Goal: Task Accomplishment & Management: Manage account settings

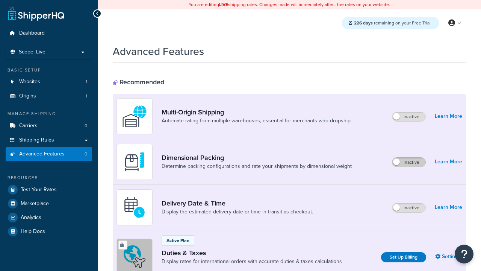
click at [409, 162] on label "Inactive" at bounding box center [408, 161] width 33 height 9
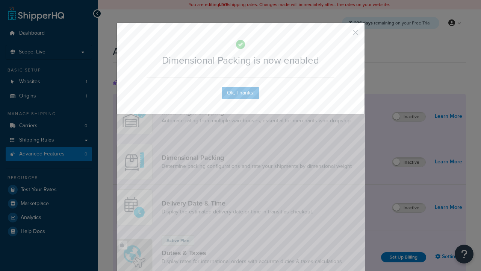
click at [344, 34] on button "button" at bounding box center [344, 35] width 2 height 2
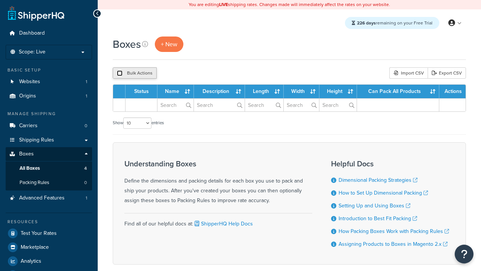
click at [120, 73] on input "checkbox" at bounding box center [120, 73] width 6 height 6
checkbox input "true"
click at [0, 0] on button "Delete" at bounding box center [0, 0] width 0 height 0
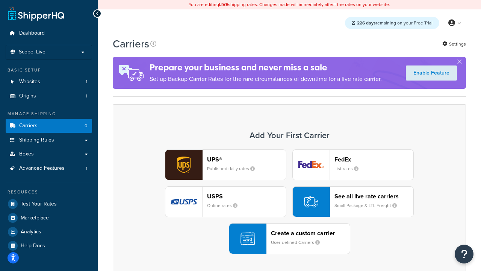
click at [289, 201] on div "UPS® Published daily rates FedEx List rates USPS Online rates See all live rate…" at bounding box center [289, 201] width 337 height 104
click at [374, 159] on header "FedEx" at bounding box center [373, 159] width 79 height 7
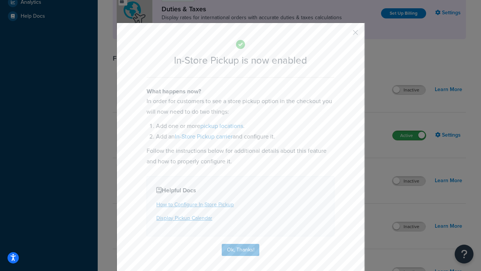
scroll to position [258, 0]
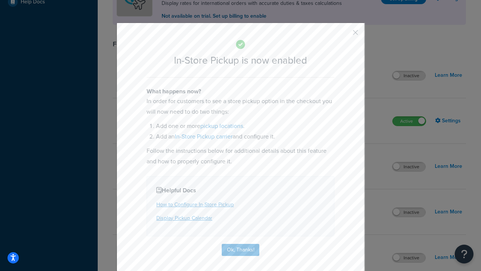
click at [344, 35] on button "button" at bounding box center [344, 35] width 2 height 2
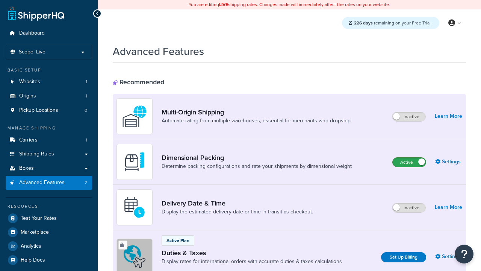
click at [409, 157] on label "Active" at bounding box center [409, 161] width 33 height 9
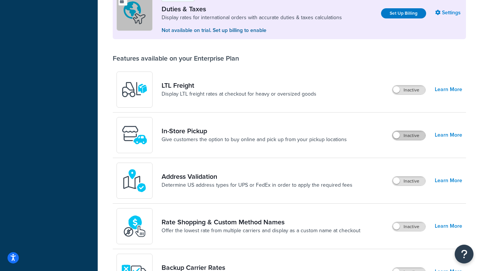
scroll to position [229, 0]
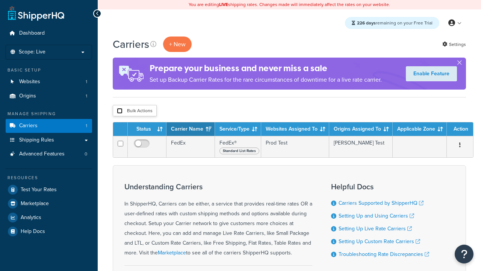
click at [120, 111] on input "checkbox" at bounding box center [120, 111] width 6 height 6
checkbox input "true"
click at [0, 0] on button "Delete" at bounding box center [0, 0] width 0 height 0
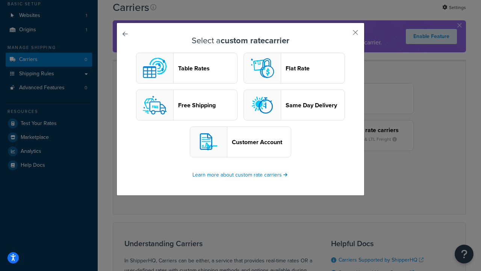
click at [187, 68] on header "Table Rates" at bounding box center [207, 68] width 59 height 7
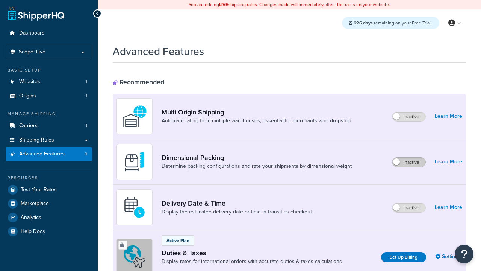
click at [409, 162] on label "Inactive" at bounding box center [408, 161] width 33 height 9
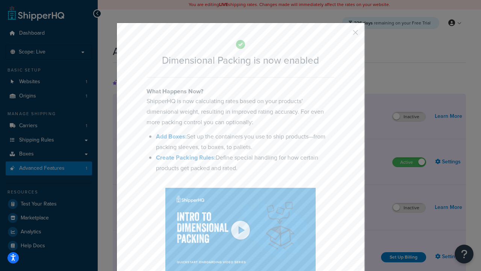
click at [344, 35] on button "button" at bounding box center [344, 35] width 2 height 2
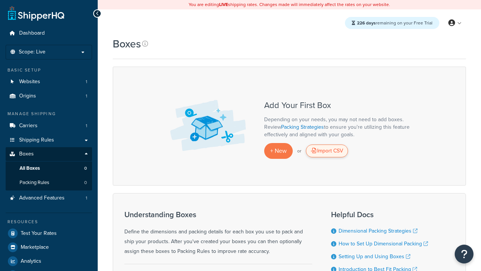
click at [327, 151] on div "Import CSV" at bounding box center [327, 150] width 42 height 13
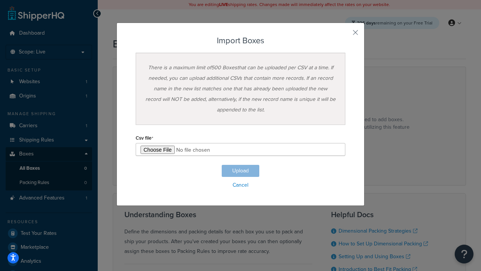
click at [241, 41] on h3 "Import Boxes" at bounding box center [241, 40] width 210 height 9
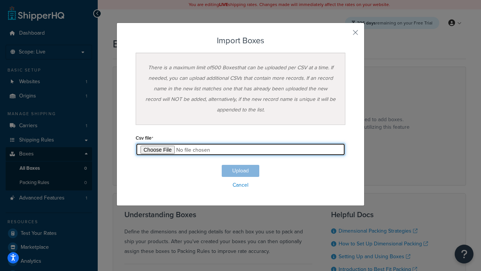
click at [241, 149] on input "file" at bounding box center [241, 149] width 210 height 13
type input "C:\fakepath\importBoxesSuccess.csv"
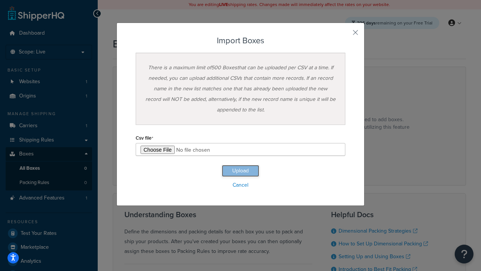
click at [241, 171] on button "Upload" at bounding box center [241, 171] width 38 height 12
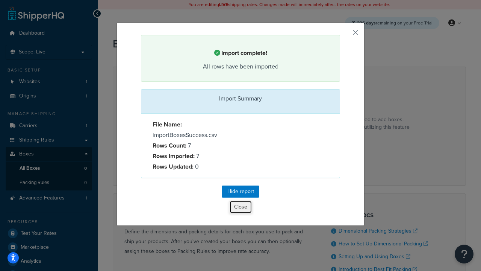
click at [241, 208] on button "Close" at bounding box center [240, 206] width 23 height 13
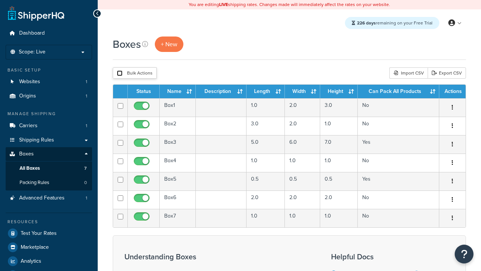
click at [120, 73] on input "checkbox" at bounding box center [120, 73] width 6 height 6
checkbox input "true"
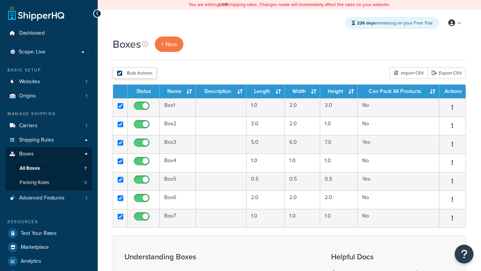
checkbox input "true"
click at [0, 0] on button "Delete" at bounding box center [0, 0] width 0 height 0
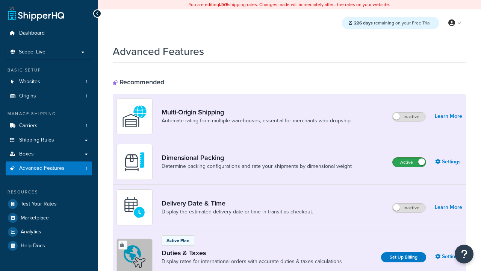
click at [409, 162] on label "Active" at bounding box center [409, 161] width 33 height 9
